Goal: Information Seeking & Learning: Learn about a topic

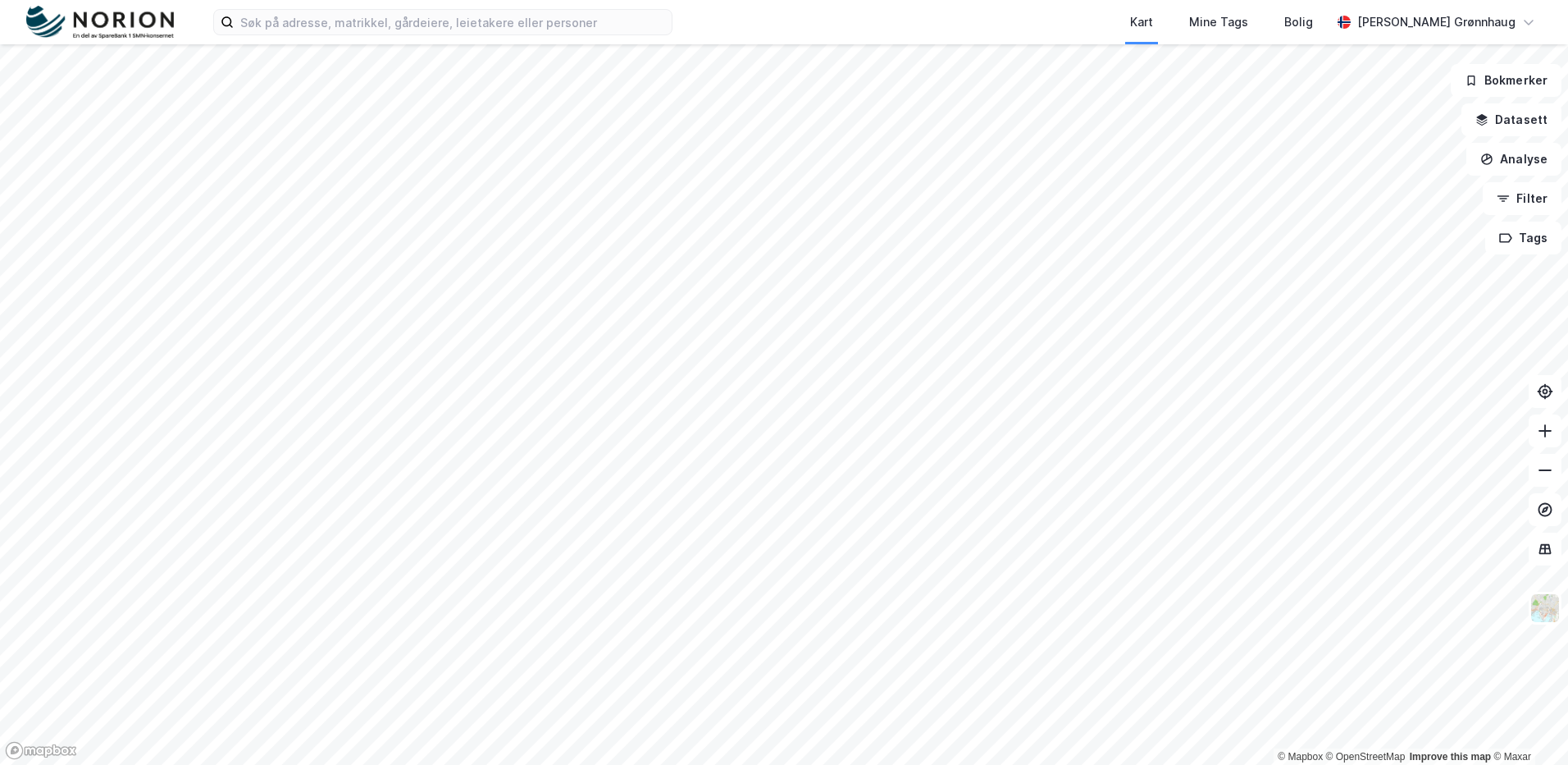
click at [432, 38] on div "Kart Mine Tags Bolig Stine Grønnhaug" at bounding box center [784, 22] width 1568 height 44
click at [428, 24] on input at bounding box center [452, 22] width 438 height 24
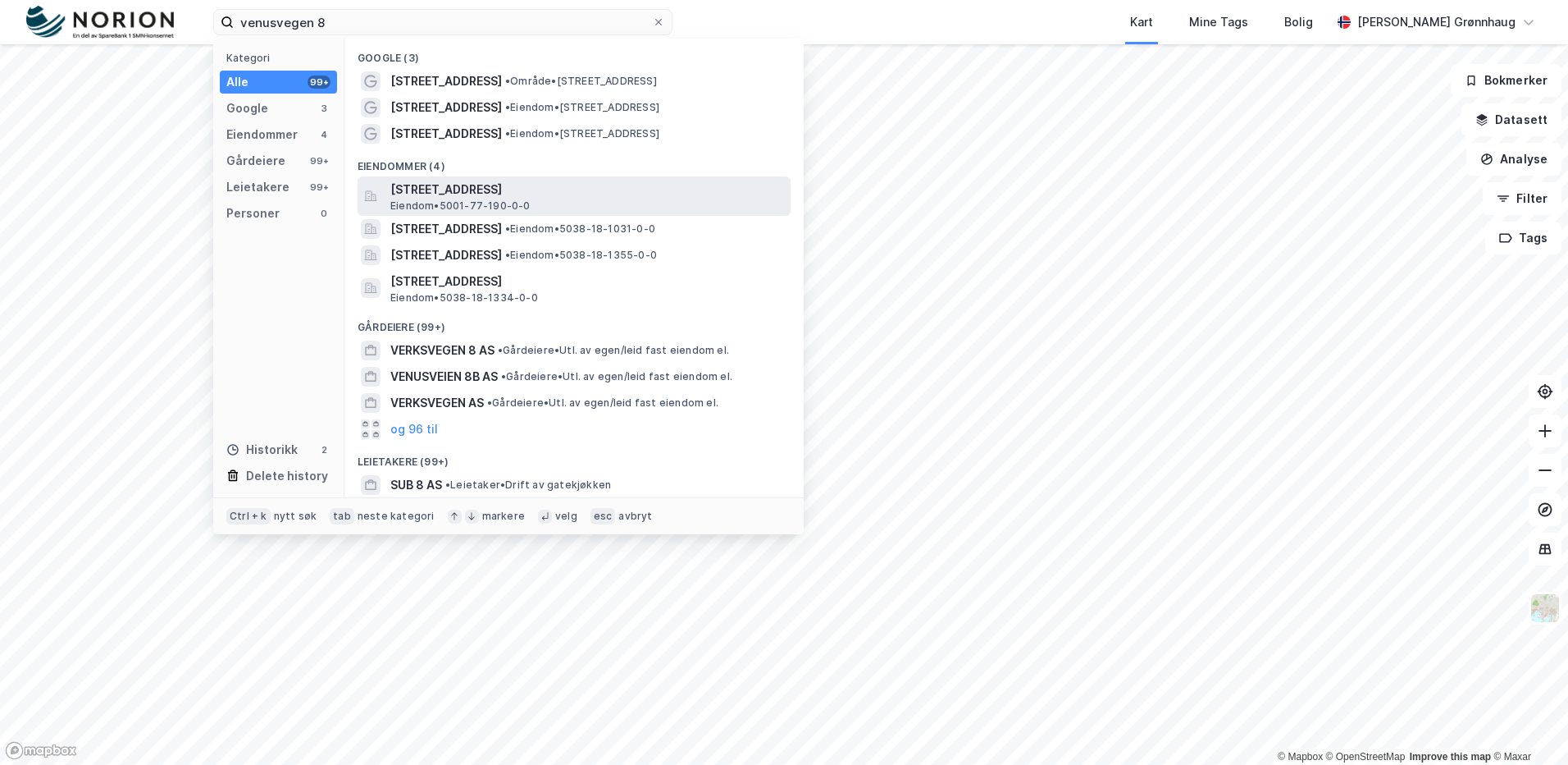
click at [528, 199] on span "Eiendom • 5001-77-190-0-0" at bounding box center [460, 206] width 140 height 13
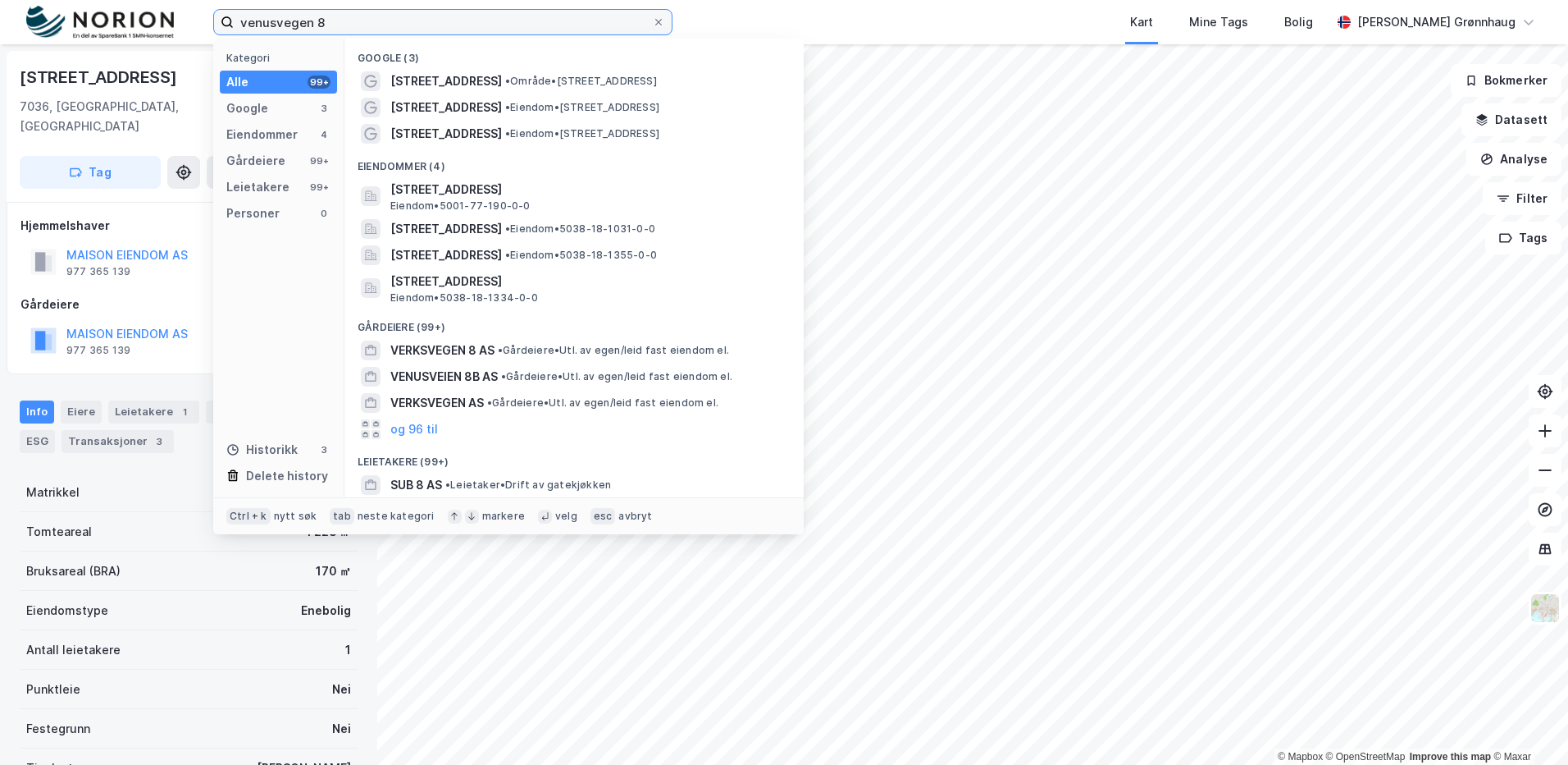
click at [342, 24] on input "venusvegen 8" at bounding box center [442, 22] width 419 height 24
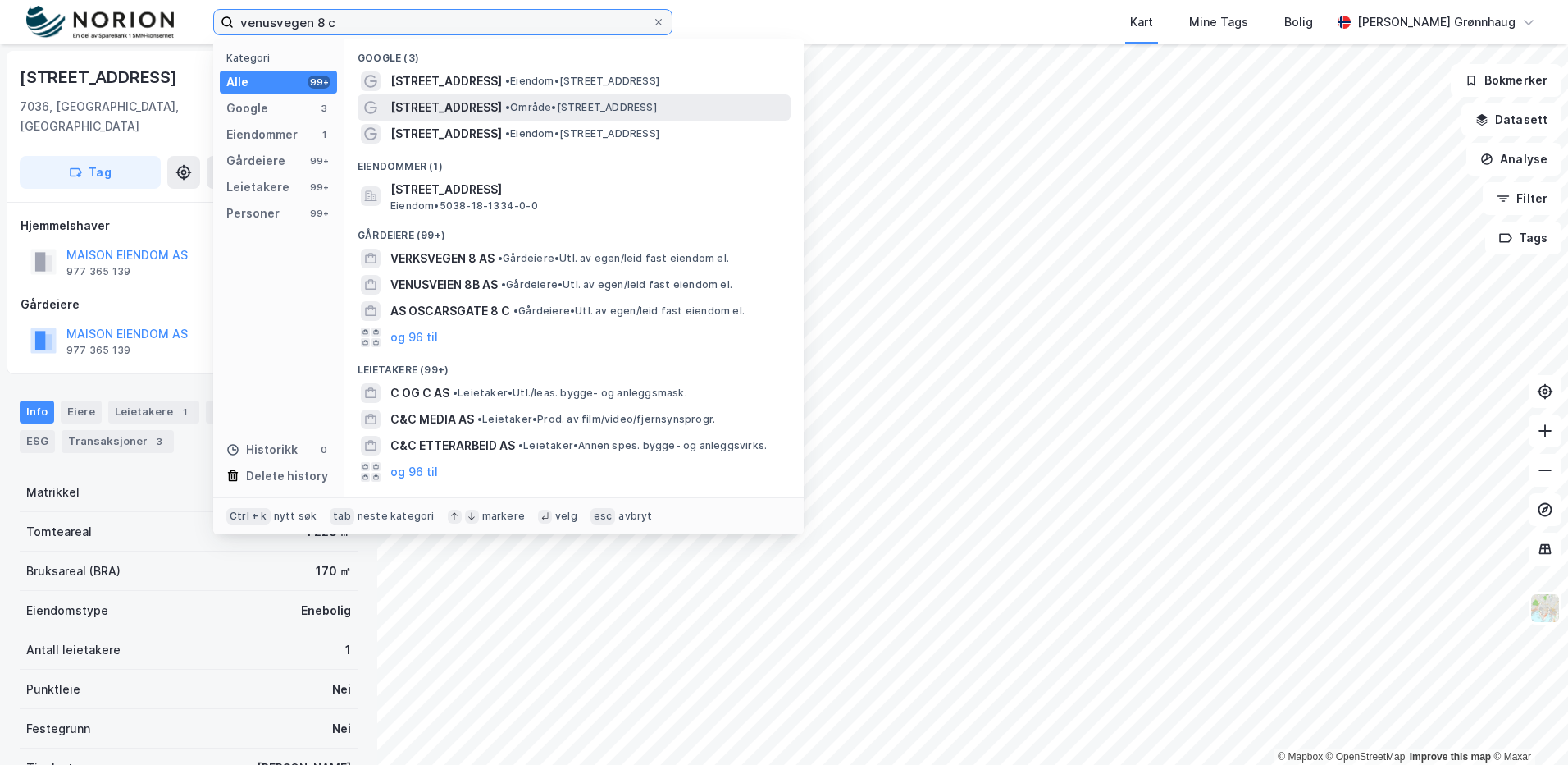
type input "venusvegen 8 c"
click at [628, 114] on div "Venusvegen 8 • Område • Venusvegen 8, 7652 Verdal" at bounding box center [589, 107] width 397 height 20
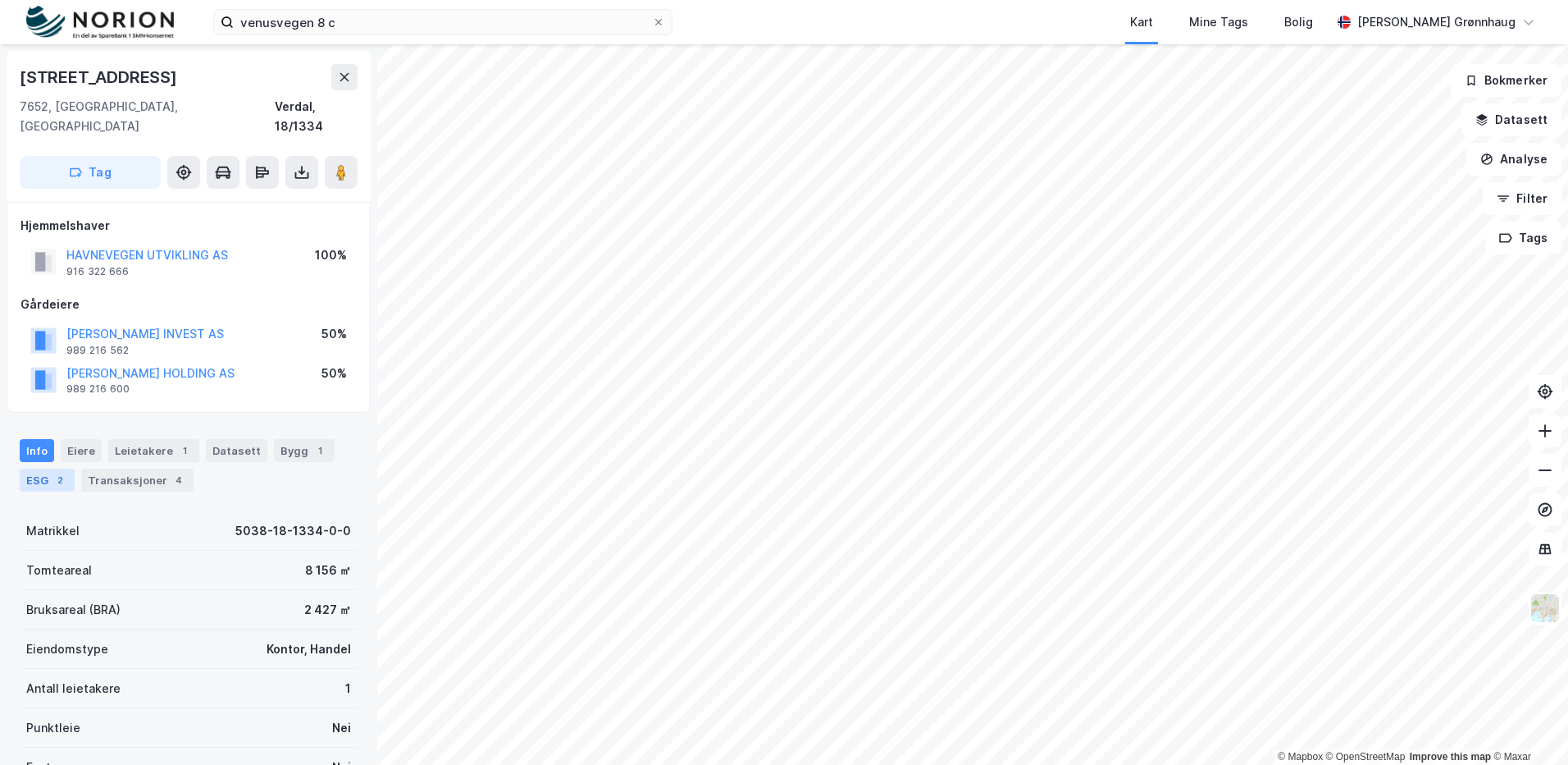
click at [50, 469] on div "ESG 2" at bounding box center [47, 480] width 55 height 23
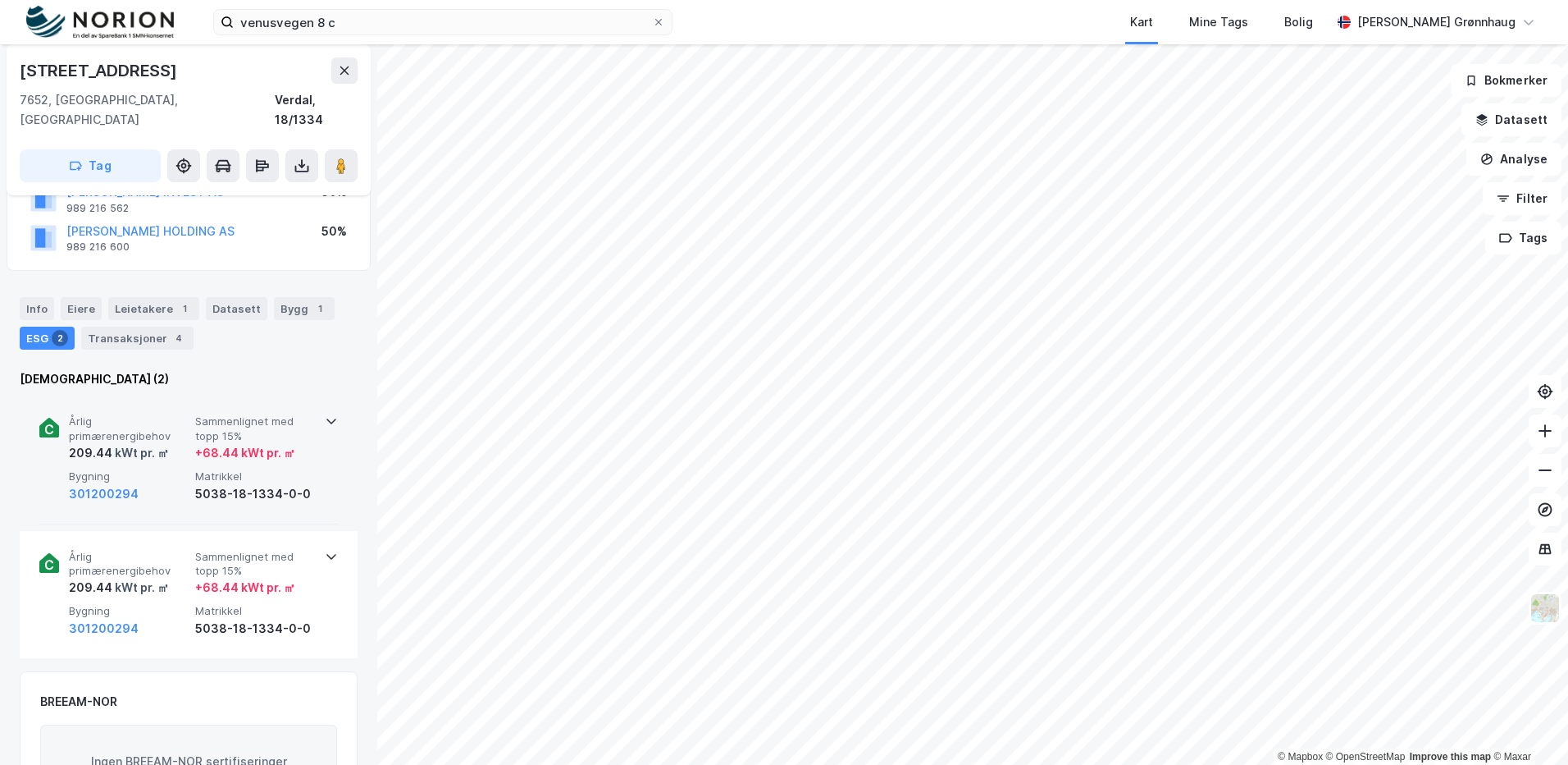
scroll to position [164, 0]
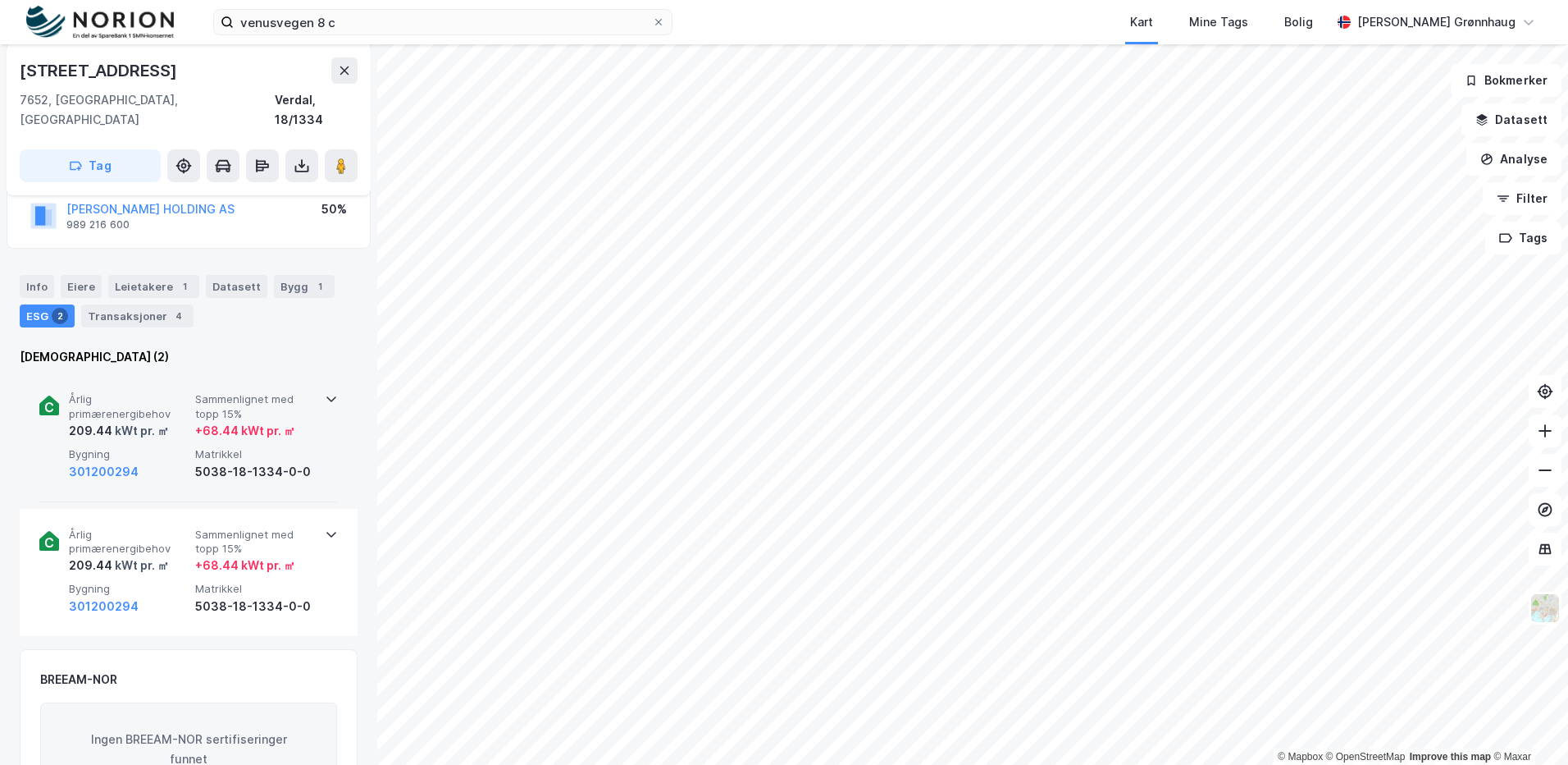
click at [169, 463] on div "Årlig primærenergibehov 209.44 kWt pr. ㎡ Sammenlignet med topp 15% + 68.44 kWt …" at bounding box center [188, 438] width 298 height 128
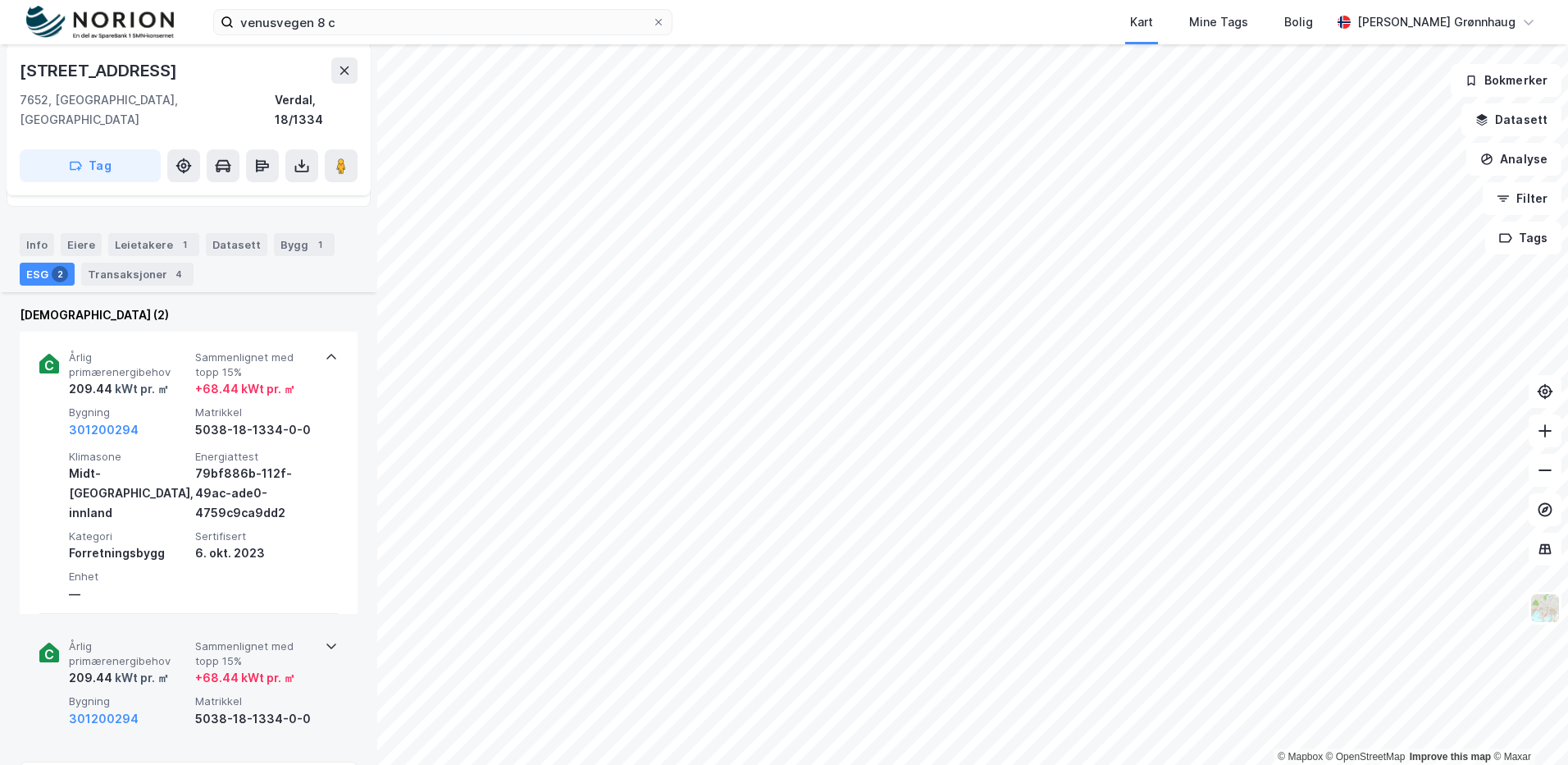
scroll to position [247, 0]
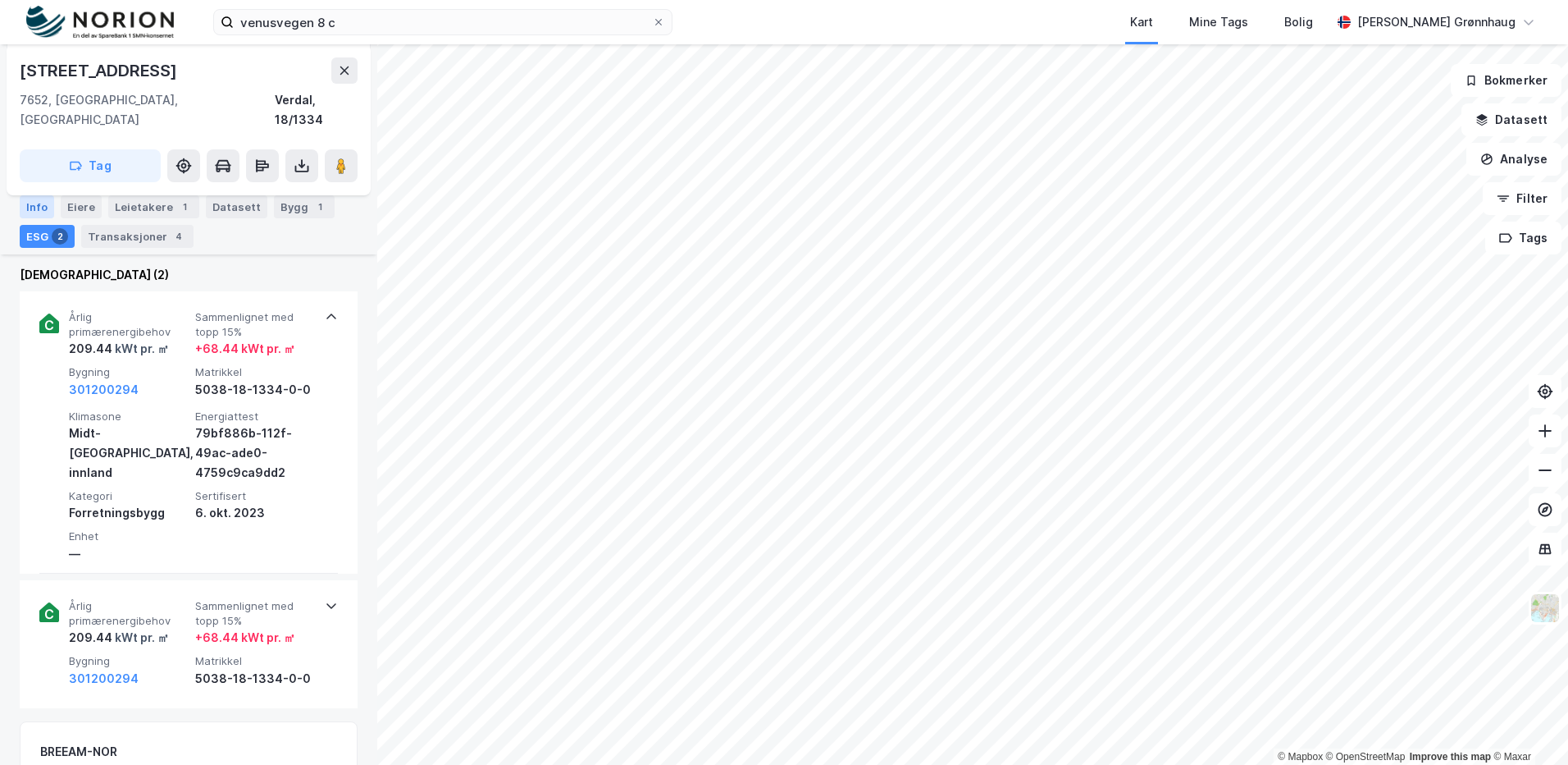
click at [27, 201] on div "Info" at bounding box center [37, 206] width 35 height 23
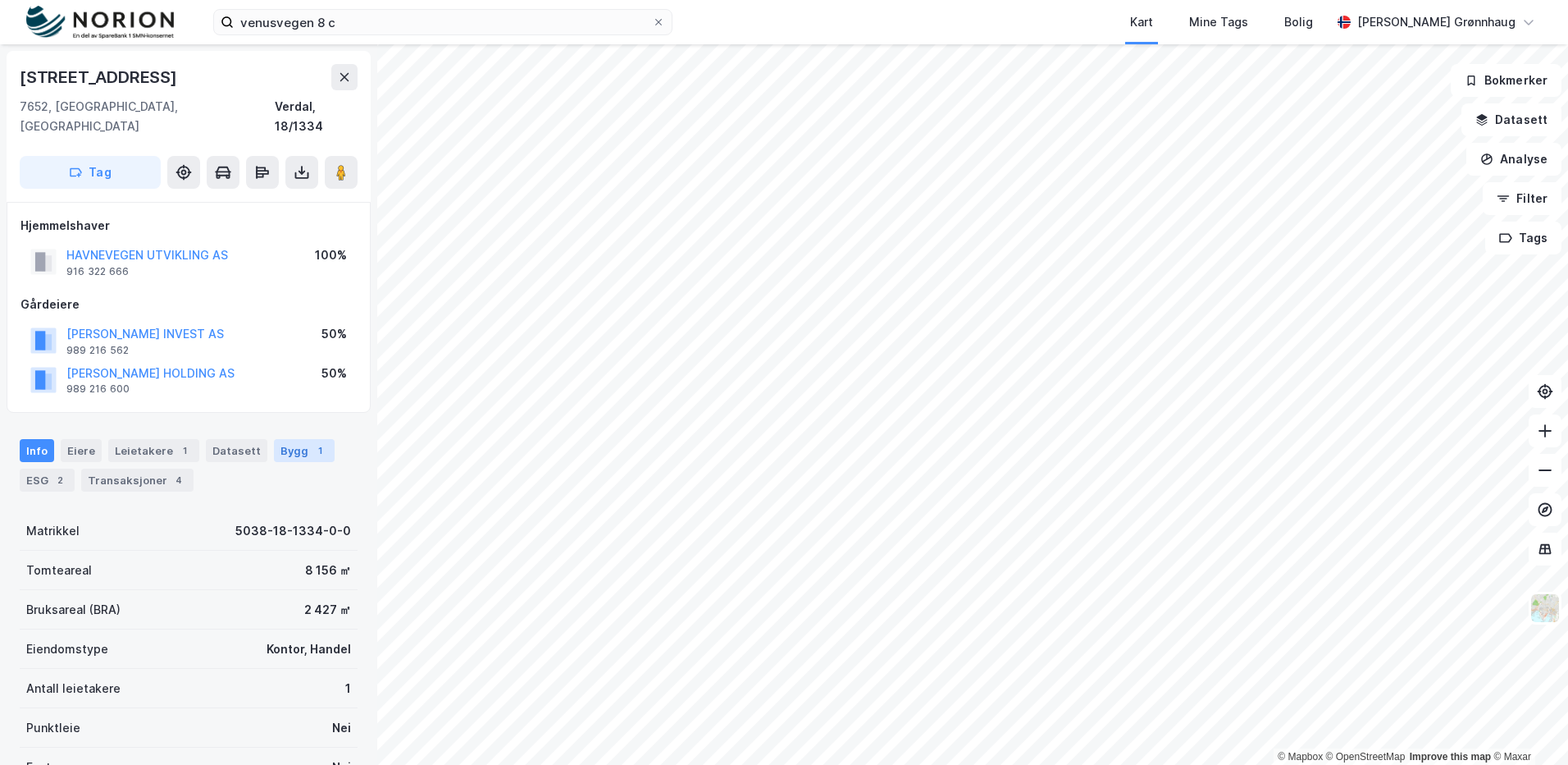
click at [321, 438] on div "Bygg 1" at bounding box center [304, 450] width 61 height 23
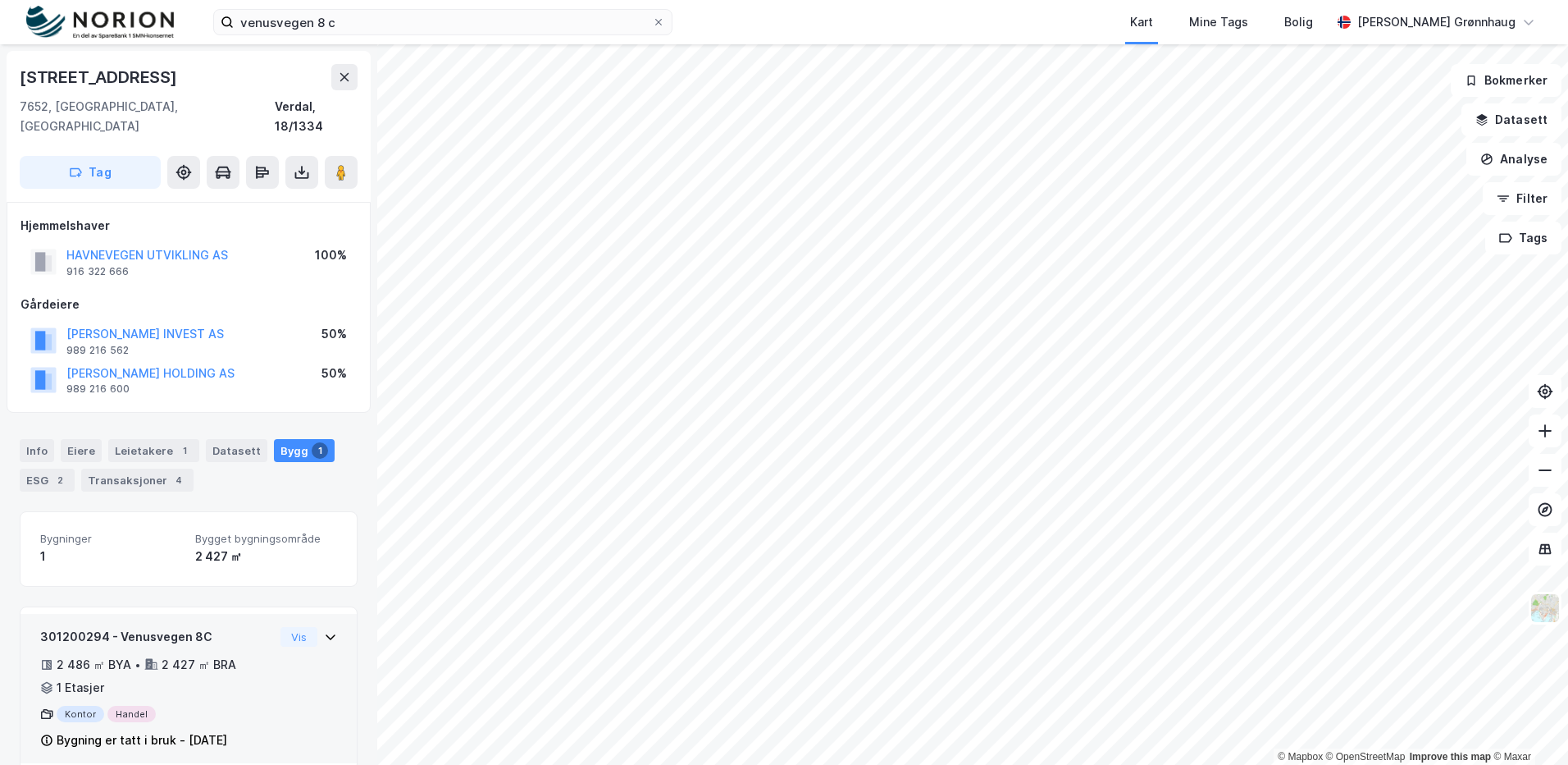
scroll to position [6, 0]
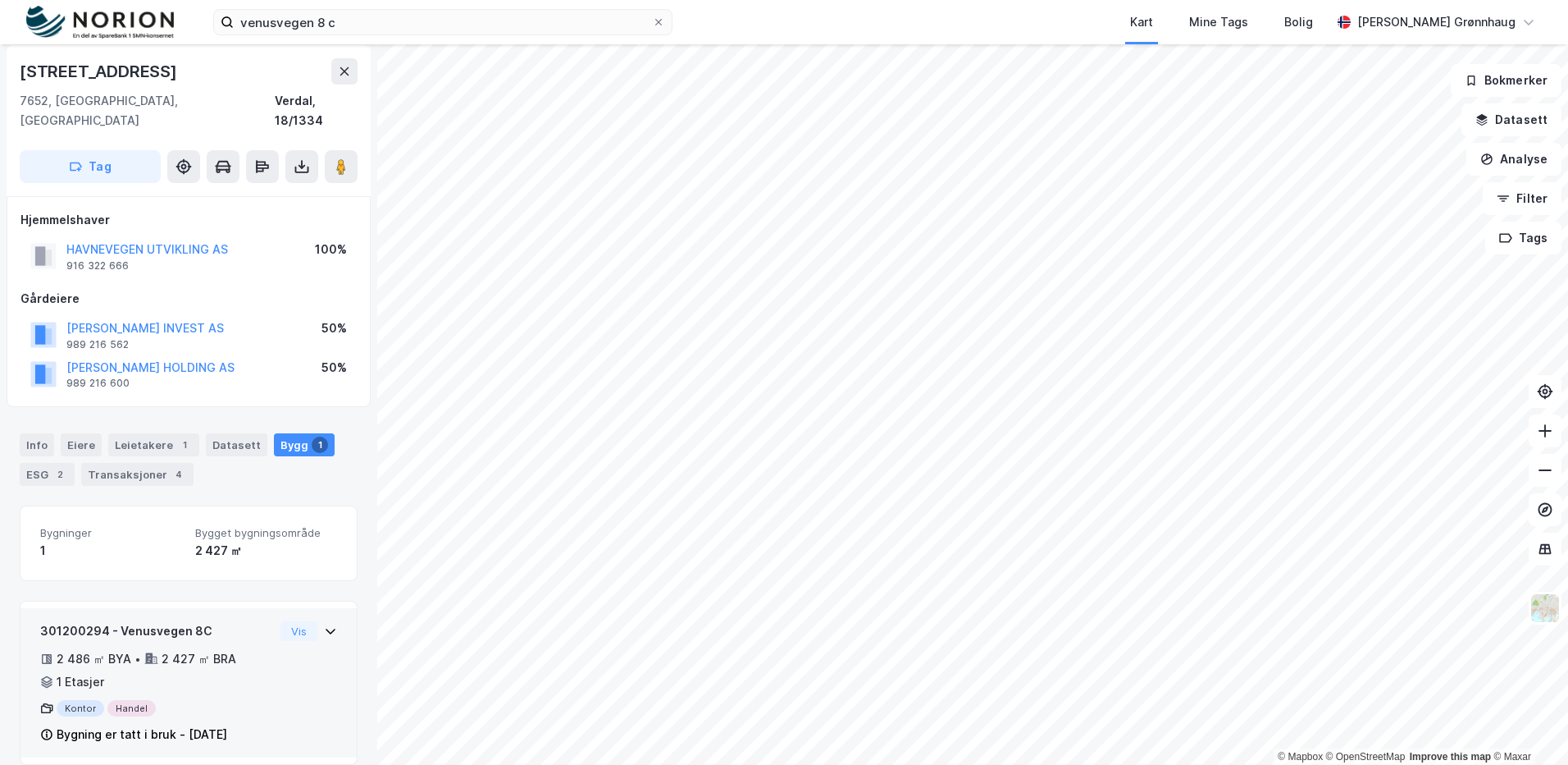
click at [254, 703] on div "301200294 - Venusvegen 8C 2 486 ㎡ BYA • 2 427 ㎡ BRA • 1 Etasjer Kontor Handel B…" at bounding box center [157, 682] width 233 height 123
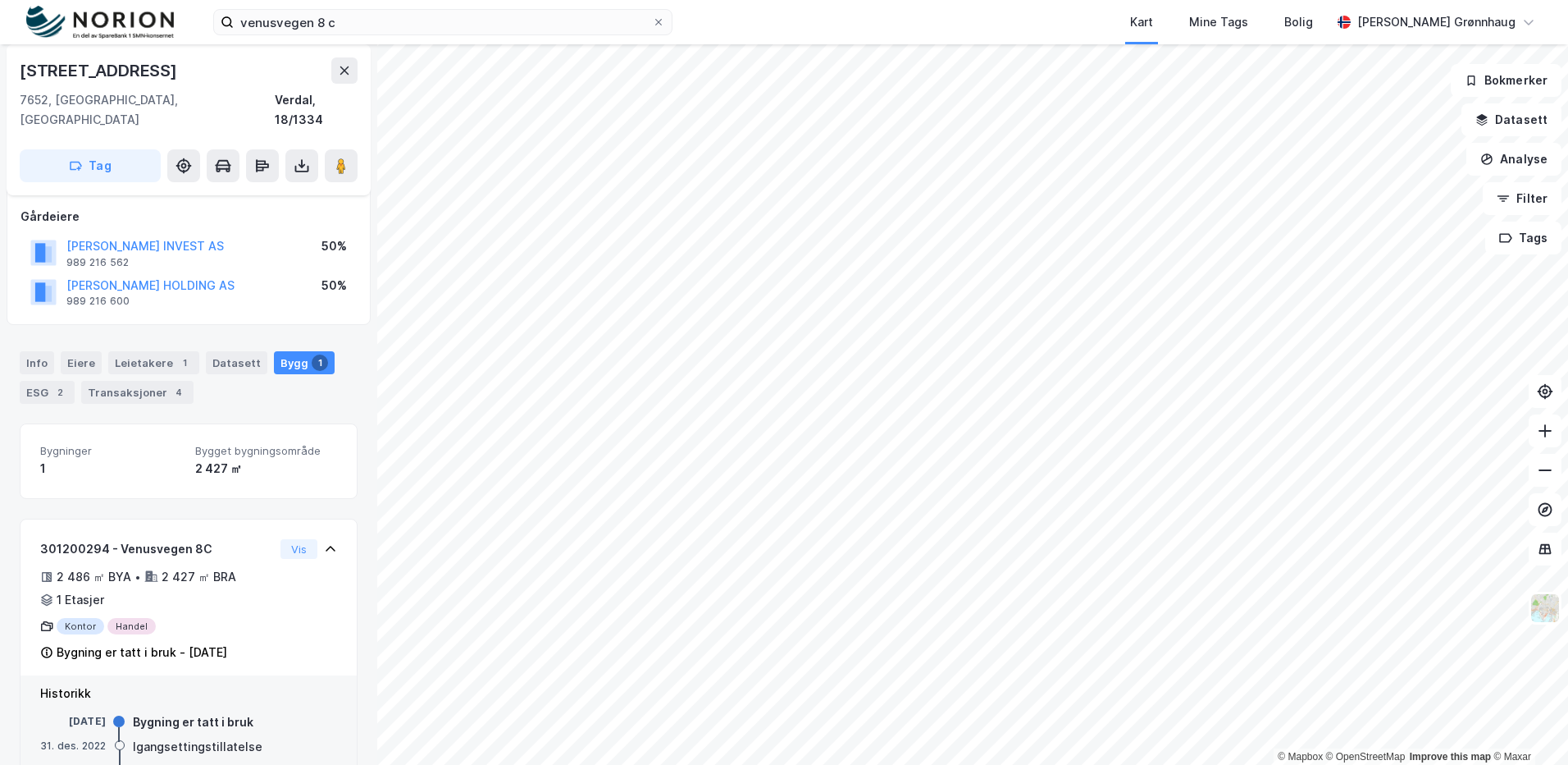
scroll to position [131, 0]
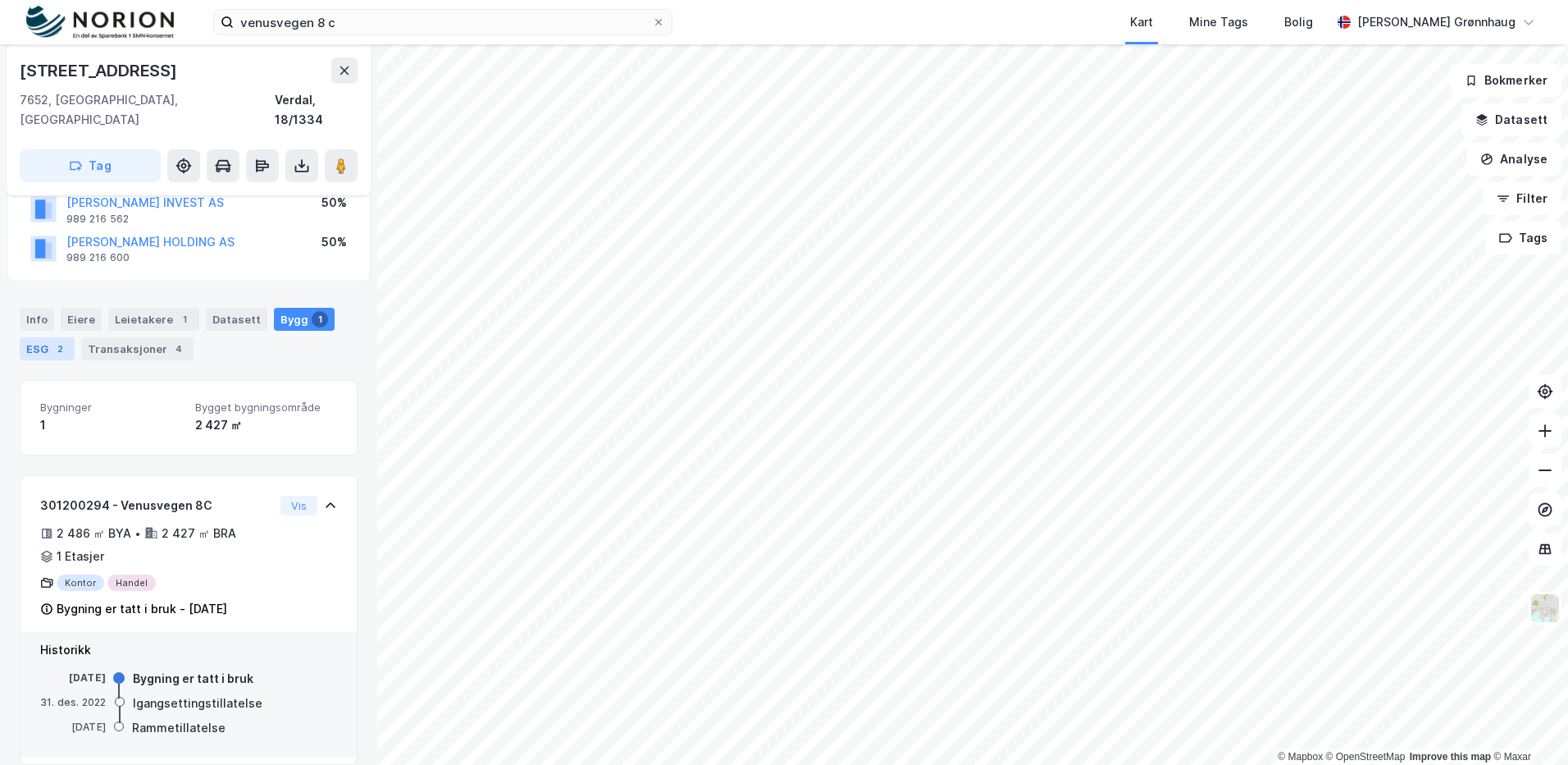
click at [41, 337] on div "ESG 2" at bounding box center [47, 348] width 55 height 23
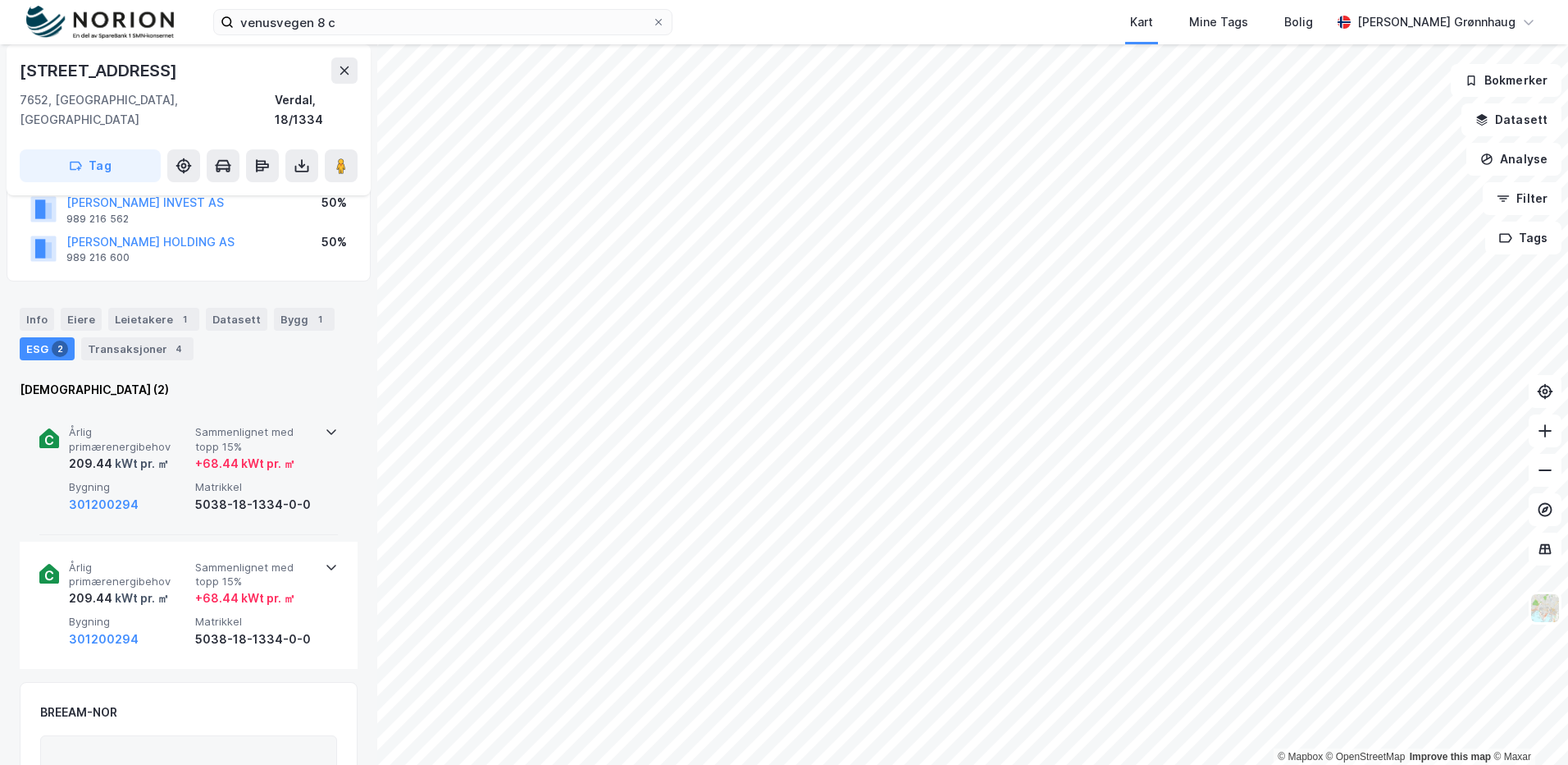
click at [136, 480] on span "Bygning" at bounding box center [128, 486] width 119 height 14
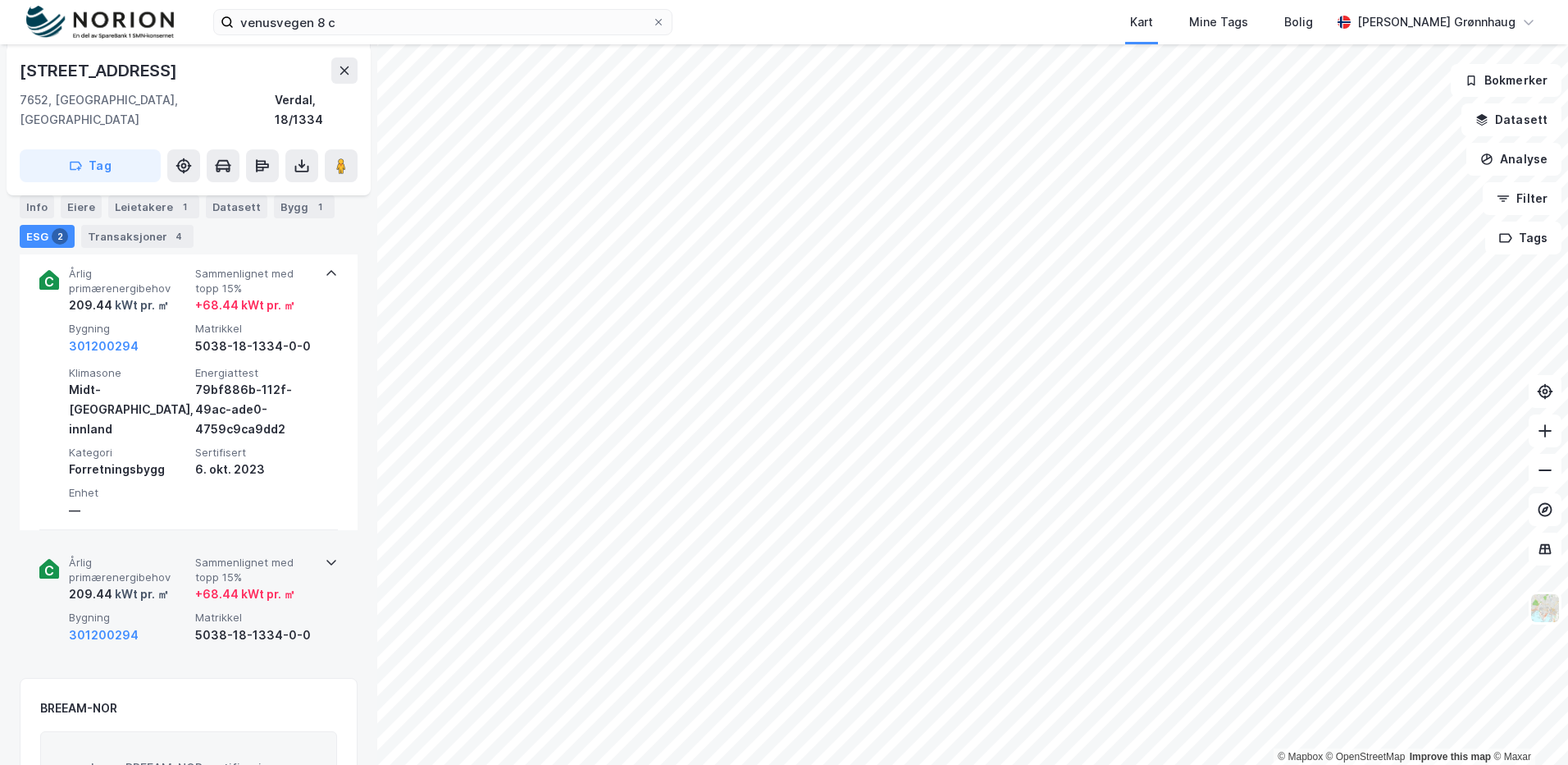
scroll to position [295, 0]
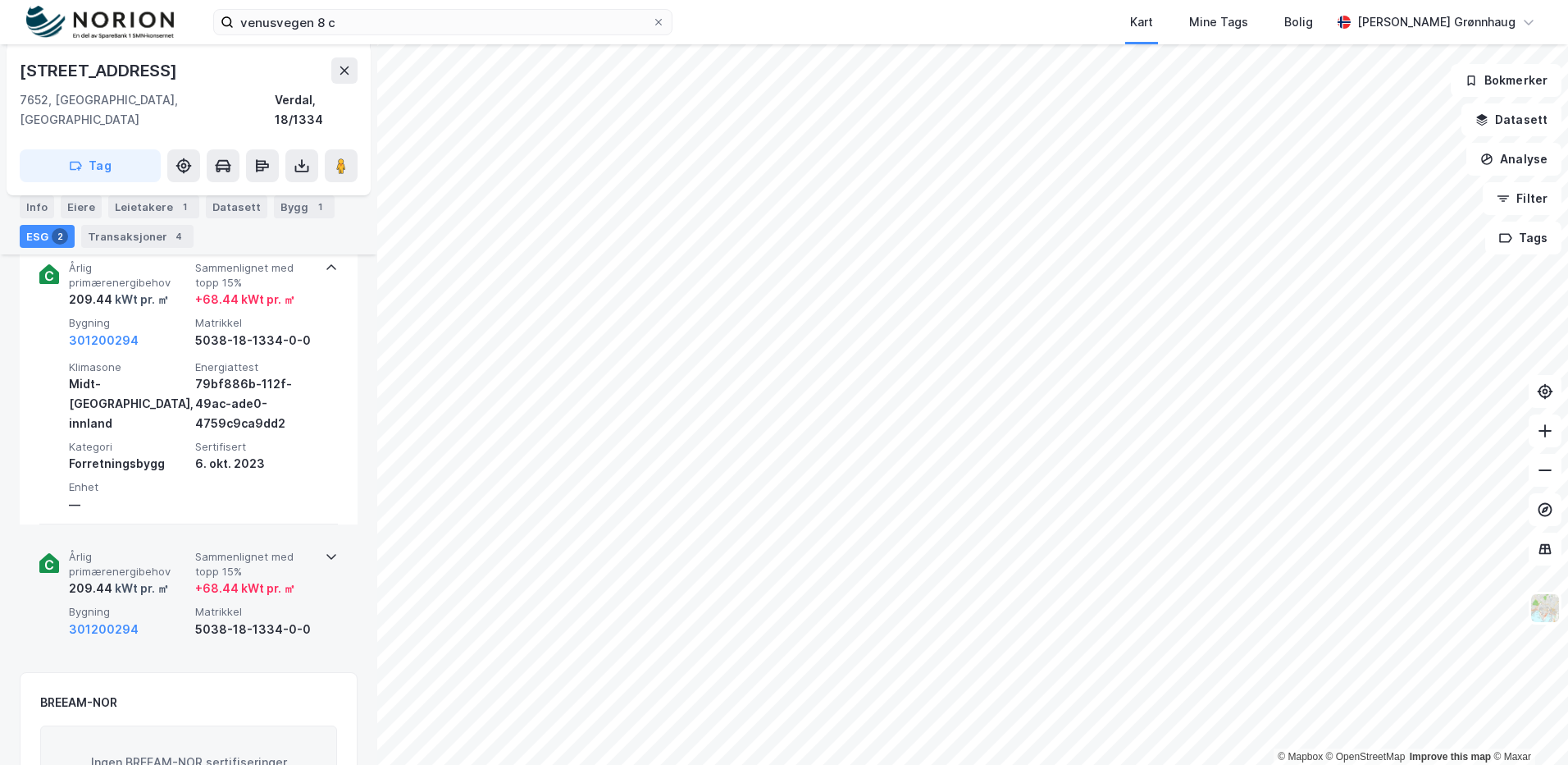
click at [159, 619] on div "301200294" at bounding box center [128, 629] width 119 height 20
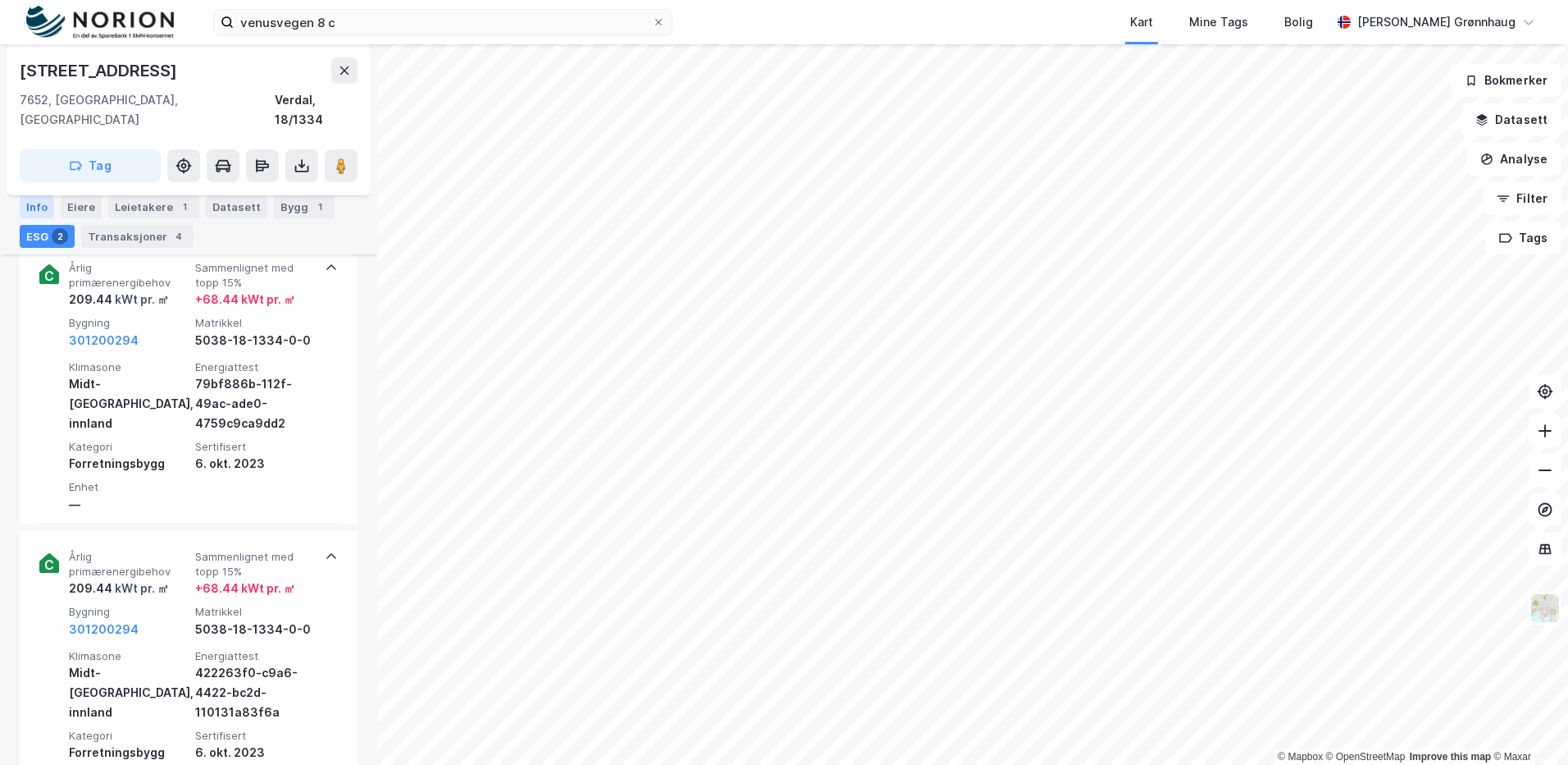
click at [24, 206] on div "Info" at bounding box center [37, 206] width 35 height 23
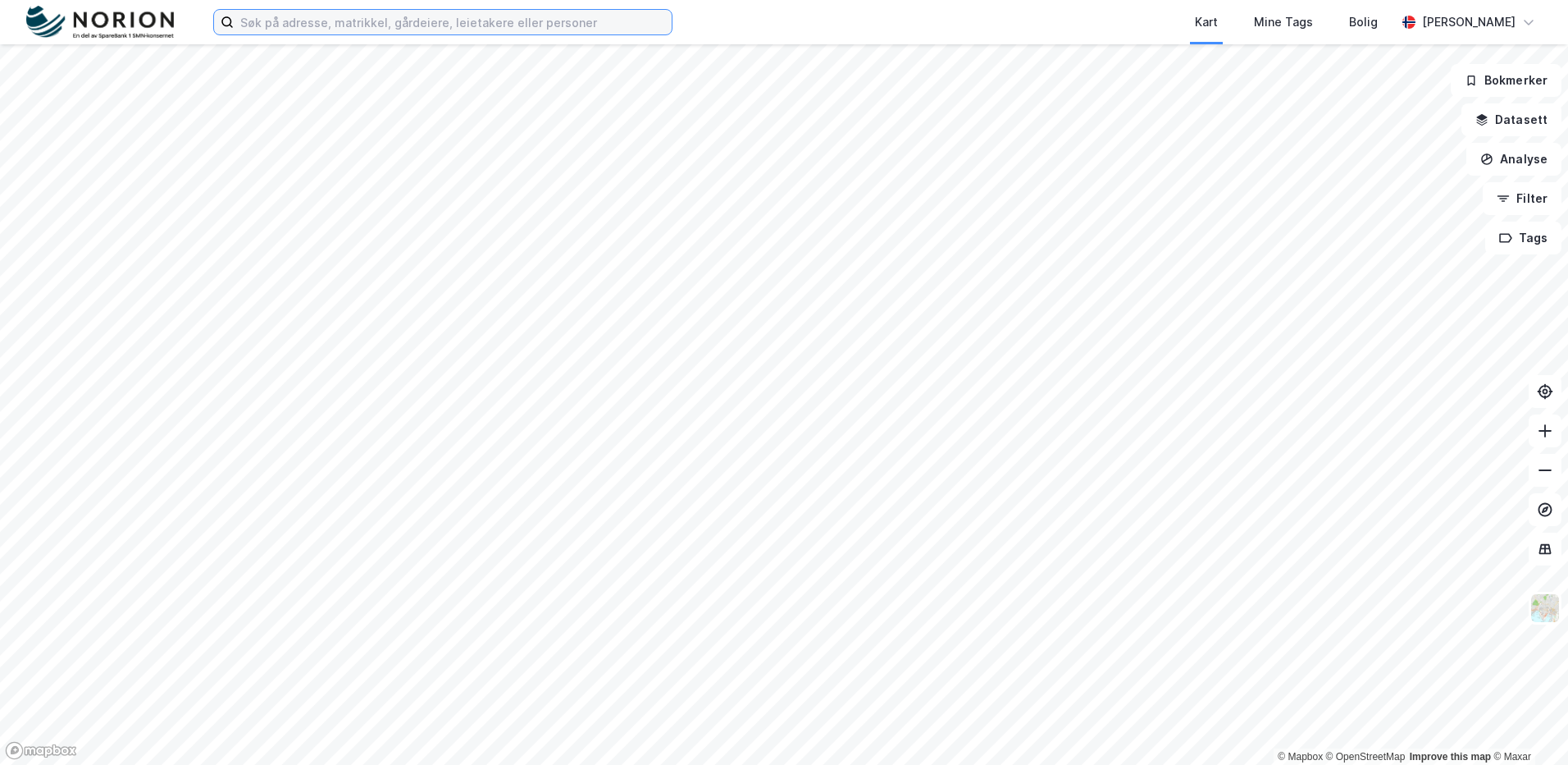
click at [541, 21] on input at bounding box center [452, 22] width 438 height 24
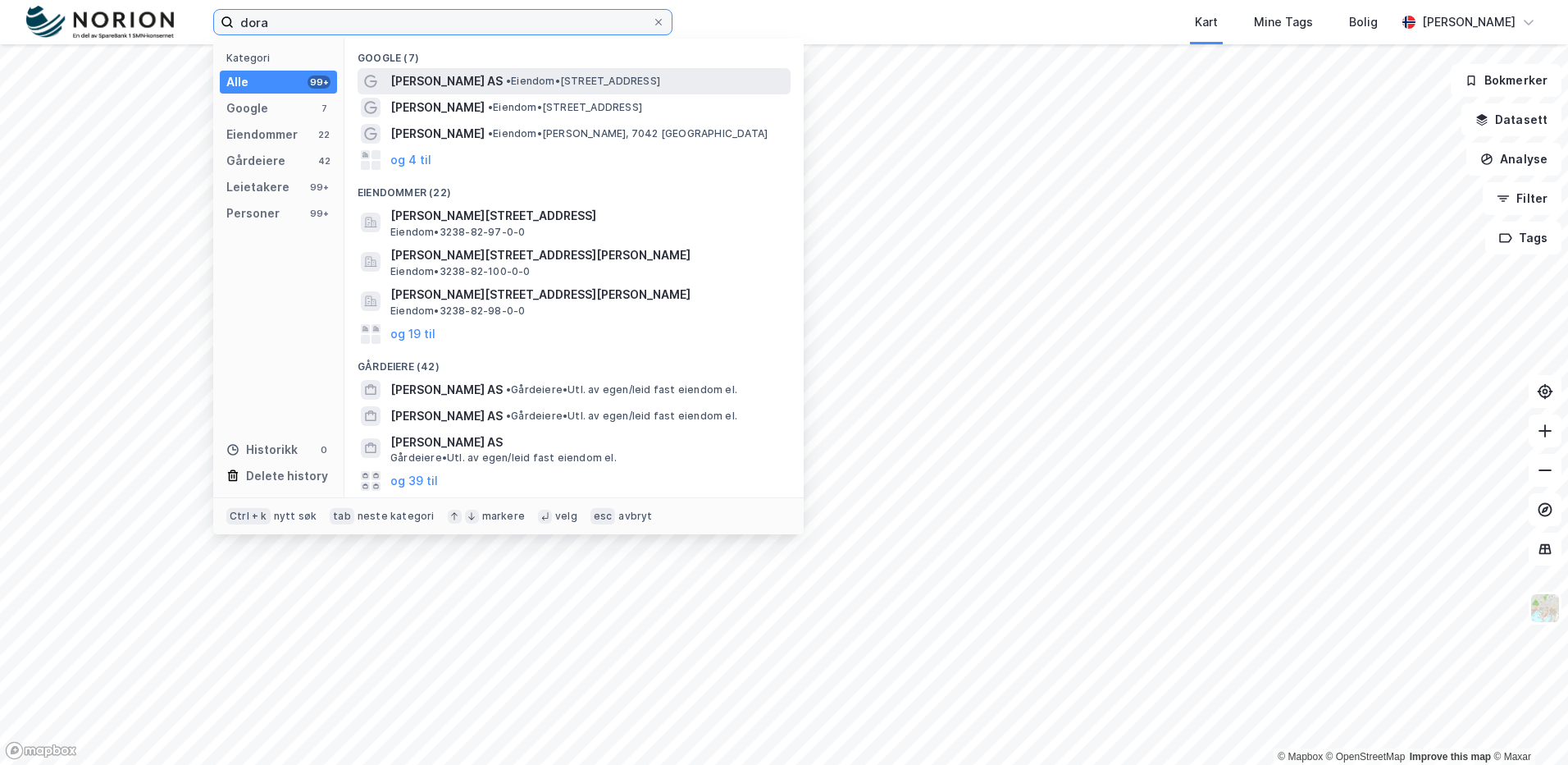
type input "dora"
click at [506, 86] on span "• Eiendom • [STREET_ADDRESS]" at bounding box center [583, 81] width 154 height 13
